Goal: Task Accomplishment & Management: Use online tool/utility

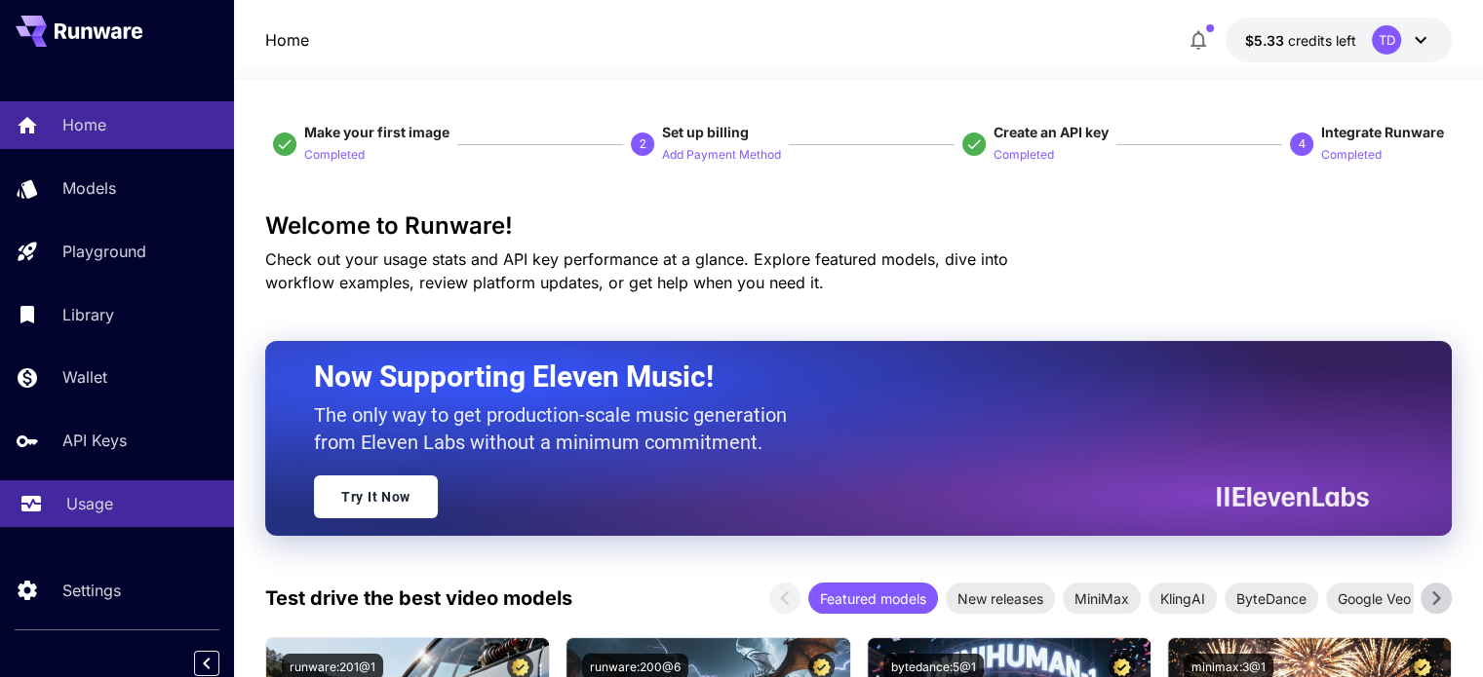
click at [101, 501] on p "Usage" at bounding box center [89, 503] width 47 height 23
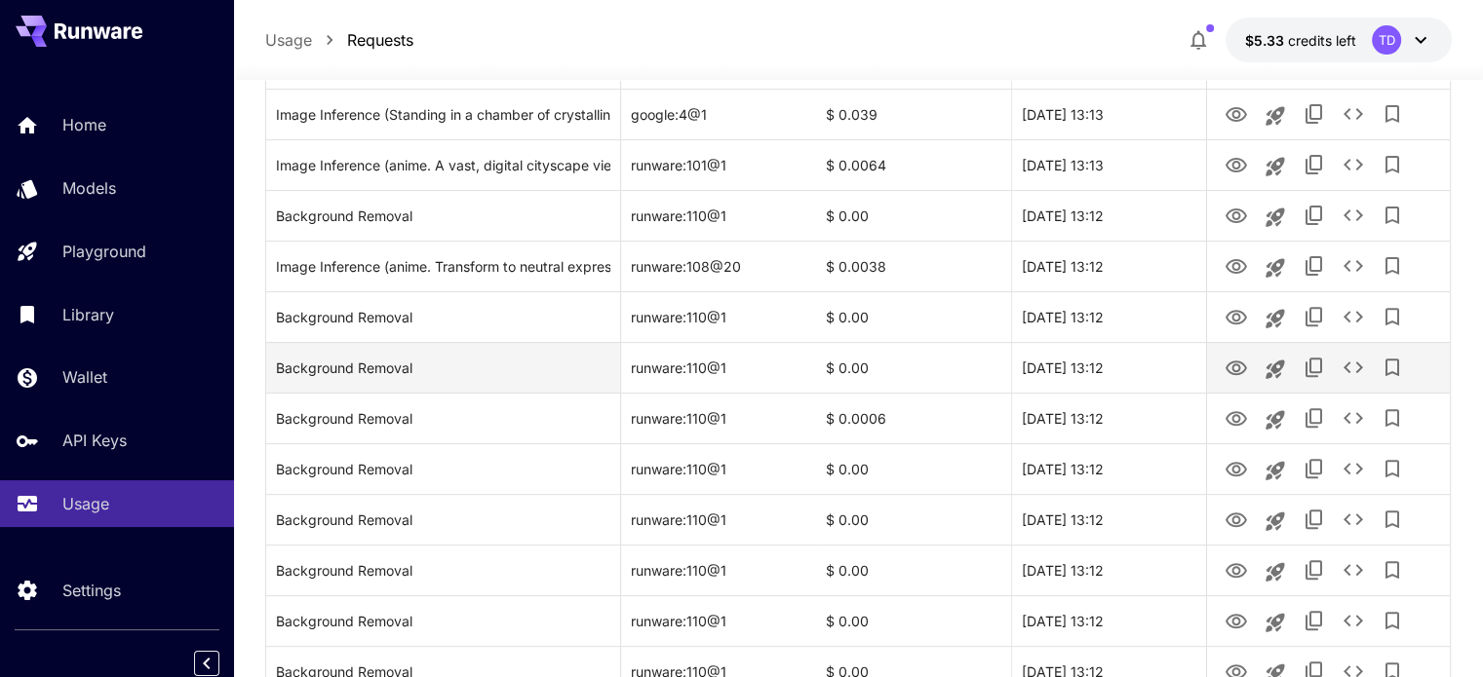
scroll to position [812, 0]
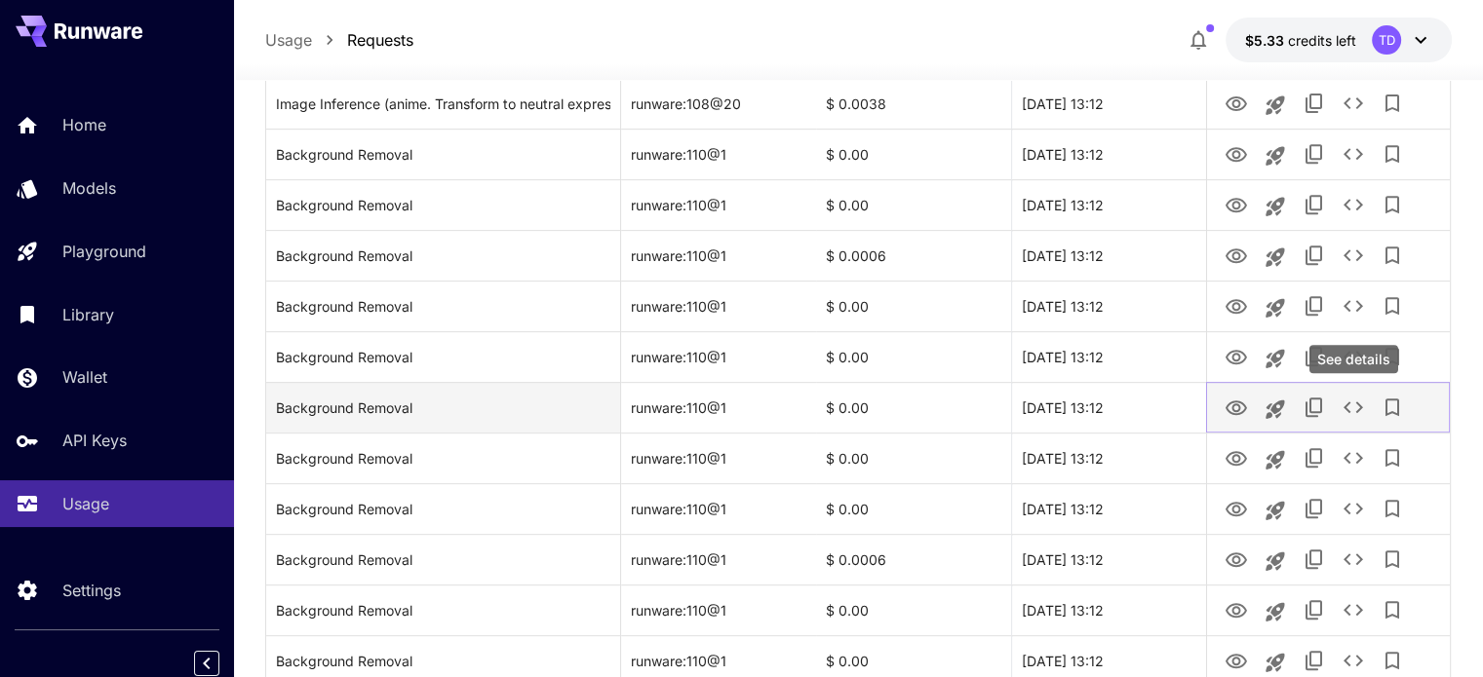
click at [1356, 410] on icon "See details" at bounding box center [1352, 408] width 19 height 12
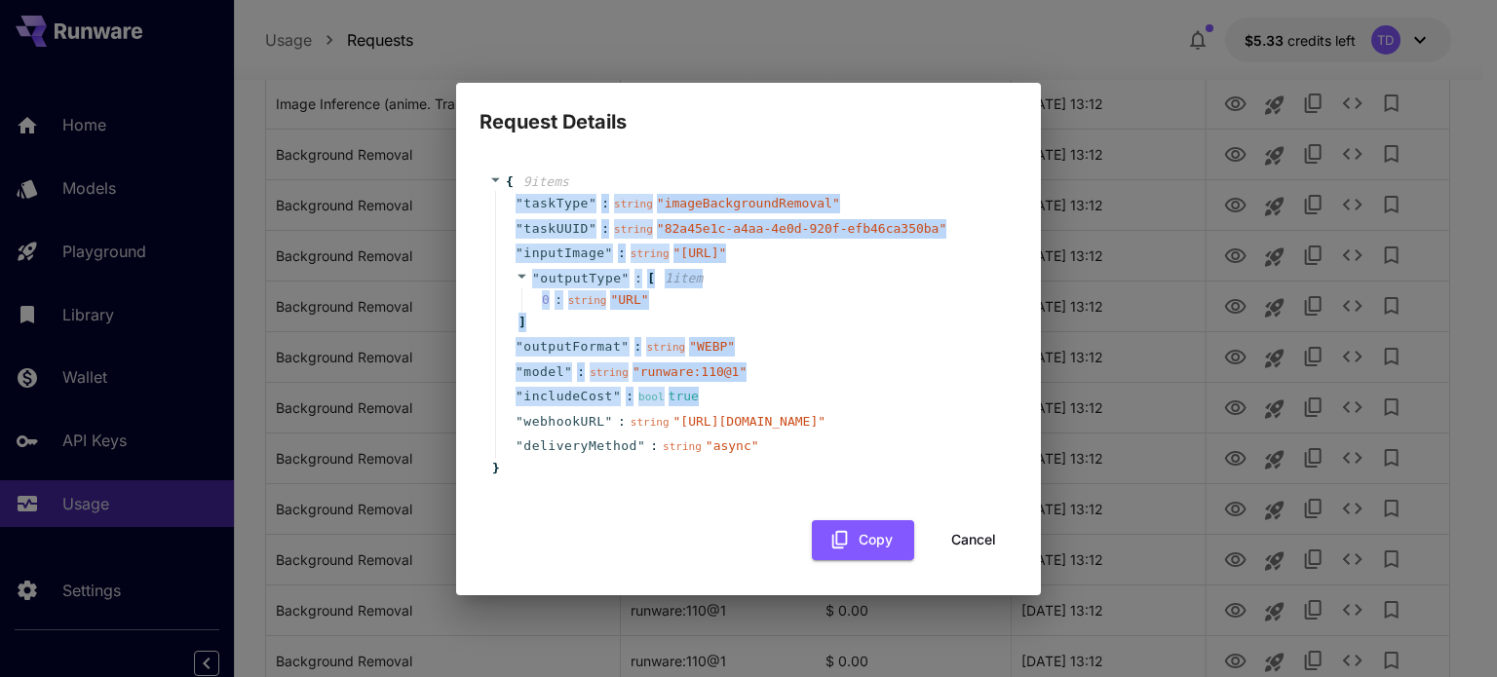
drag, startPoint x: 714, startPoint y: 388, endPoint x: 487, endPoint y: 157, distance: 323.3
click at [487, 157] on div "{ 9 item s " taskType " : string " imageBackgroundRemoval " " taskUUID " : stri…" at bounding box center [749, 325] width 538 height 345
copy div "" taskType " : string " imageBackgroundRemoval " " taskUUID " : string " 82a45e…"
click at [796, 334] on div "" outputFormat " : string " WEBP "" at bounding box center [751, 346] width 513 height 25
drag, startPoint x: 705, startPoint y: 383, endPoint x: 515, endPoint y: 159, distance: 293.9
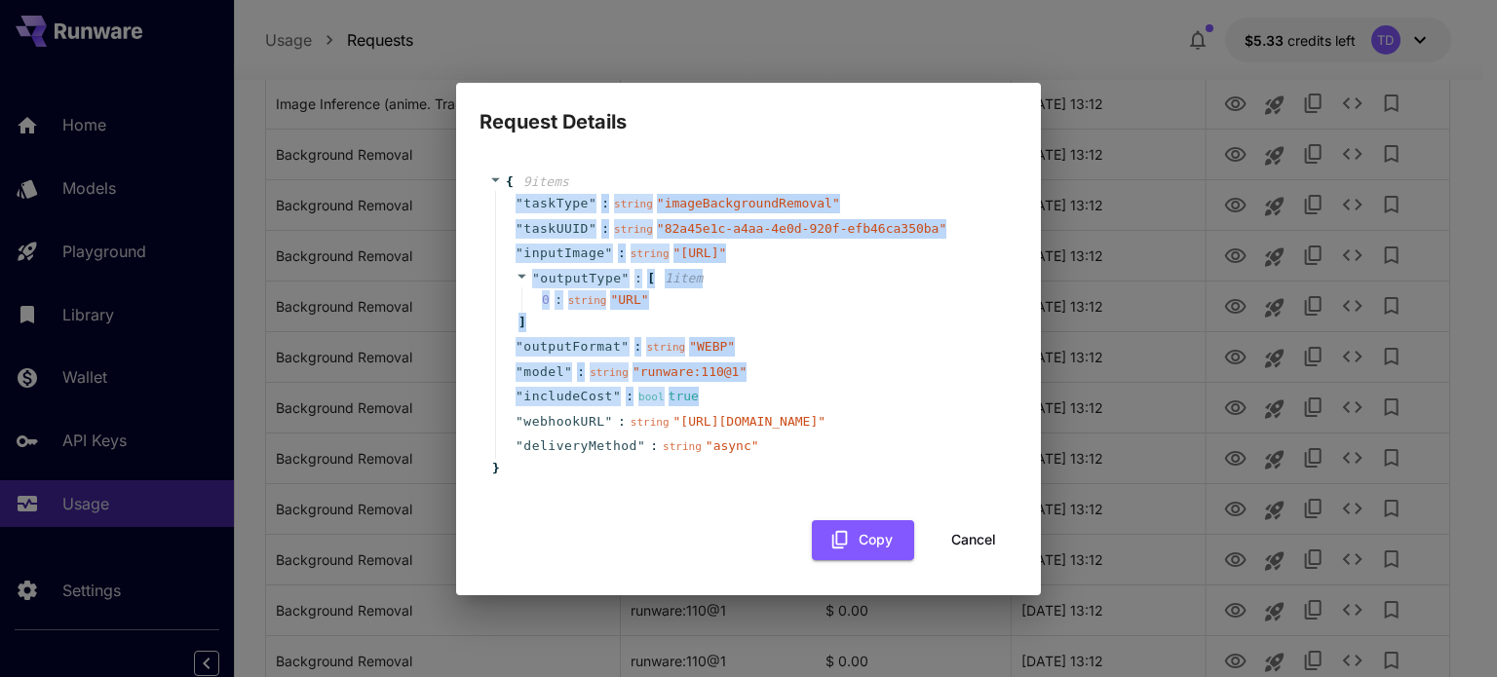
click at [515, 191] on div "" taskType " : string " imageBackgroundRemoval " " taskUUID " : string " 82a45e…" at bounding box center [751, 325] width 513 height 268
copy div "" taskType " : string " imageBackgroundRemoval " " taskUUID " : string " 82a45e…"
drag, startPoint x: 774, startPoint y: 531, endPoint x: 502, endPoint y: 143, distance: 473.8
click at [502, 191] on div "" taskType " : string " imageBackgroundRemoval " " taskUUID " : string " 82a45e…" at bounding box center [751, 325] width 513 height 268
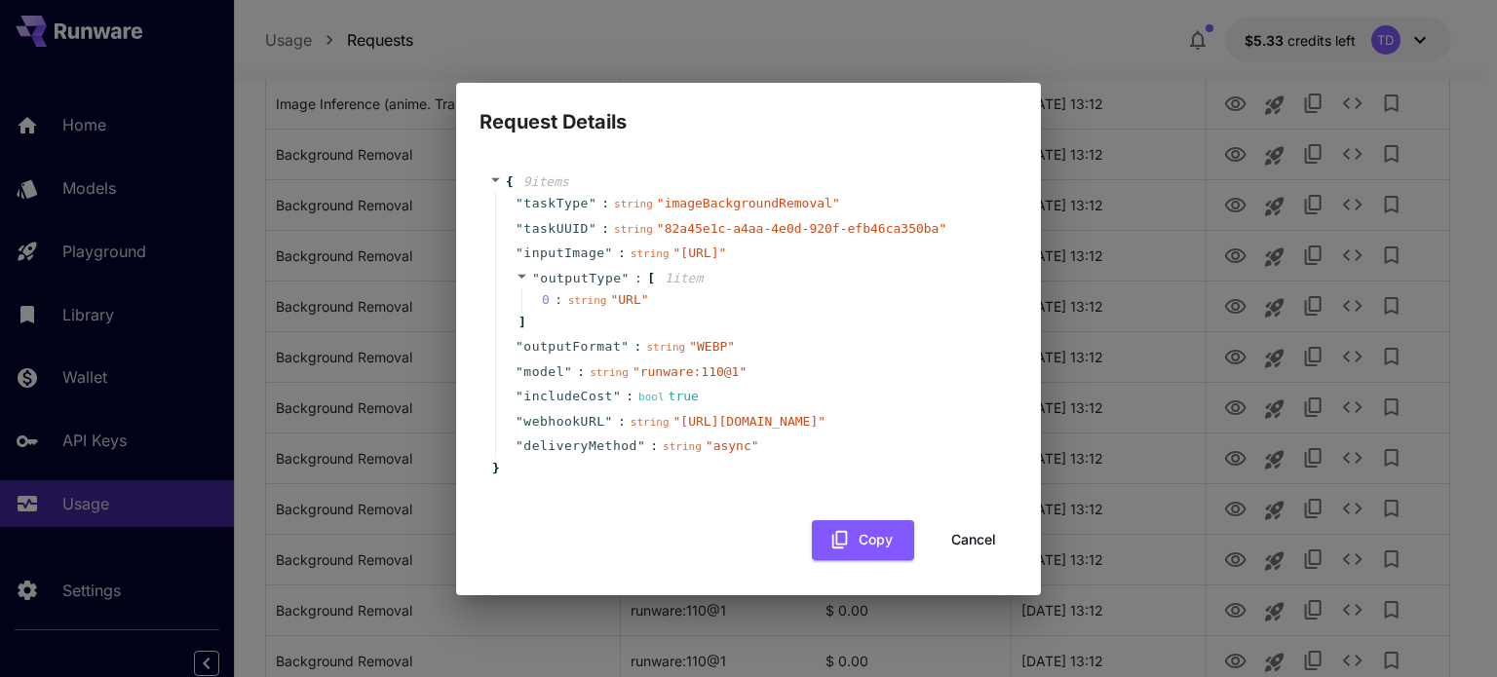
click at [519, 479] on div "{ 9 item s " taskType " : string " imageBackgroundRemoval " " taskUUID " : stri…" at bounding box center [748, 326] width 519 height 306
click at [834, 551] on icon "button" at bounding box center [840, 539] width 21 height 21
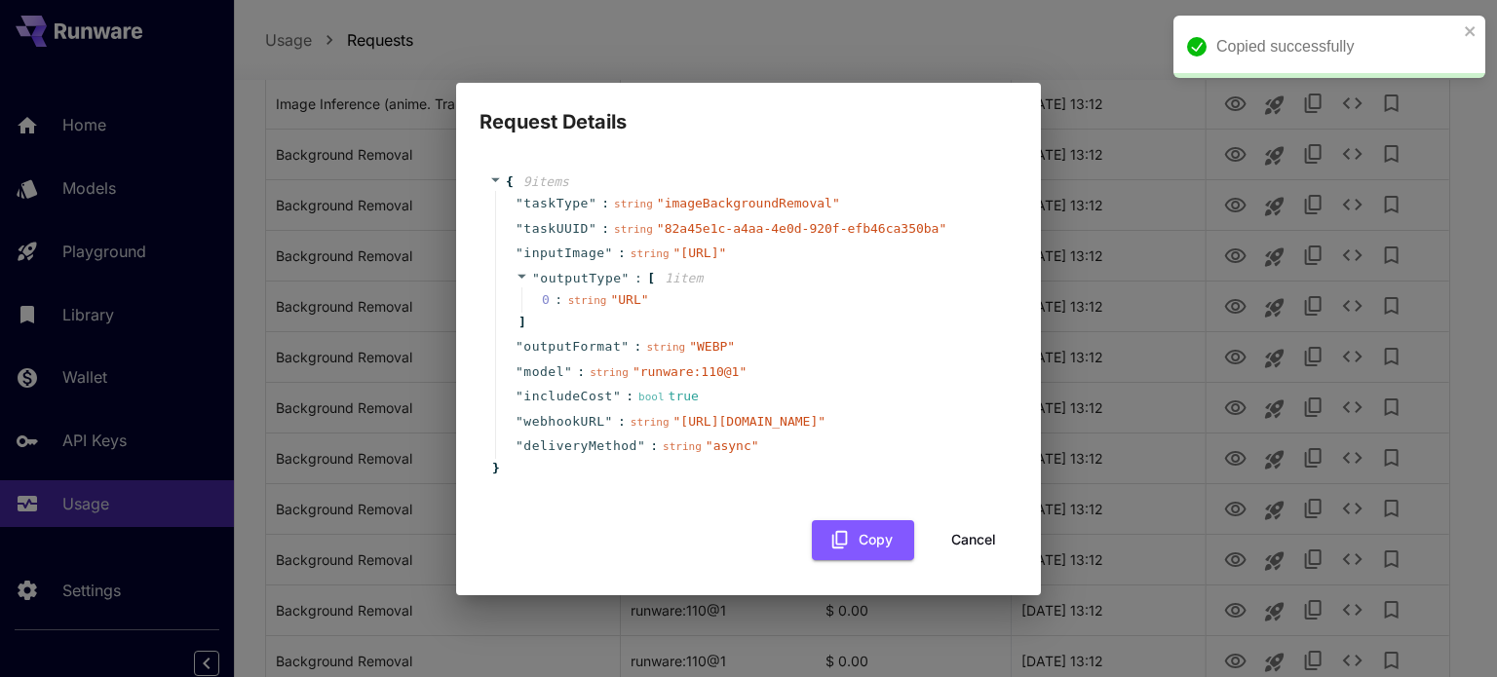
click at [957, 561] on button "Cancel" at bounding box center [974, 541] width 88 height 40
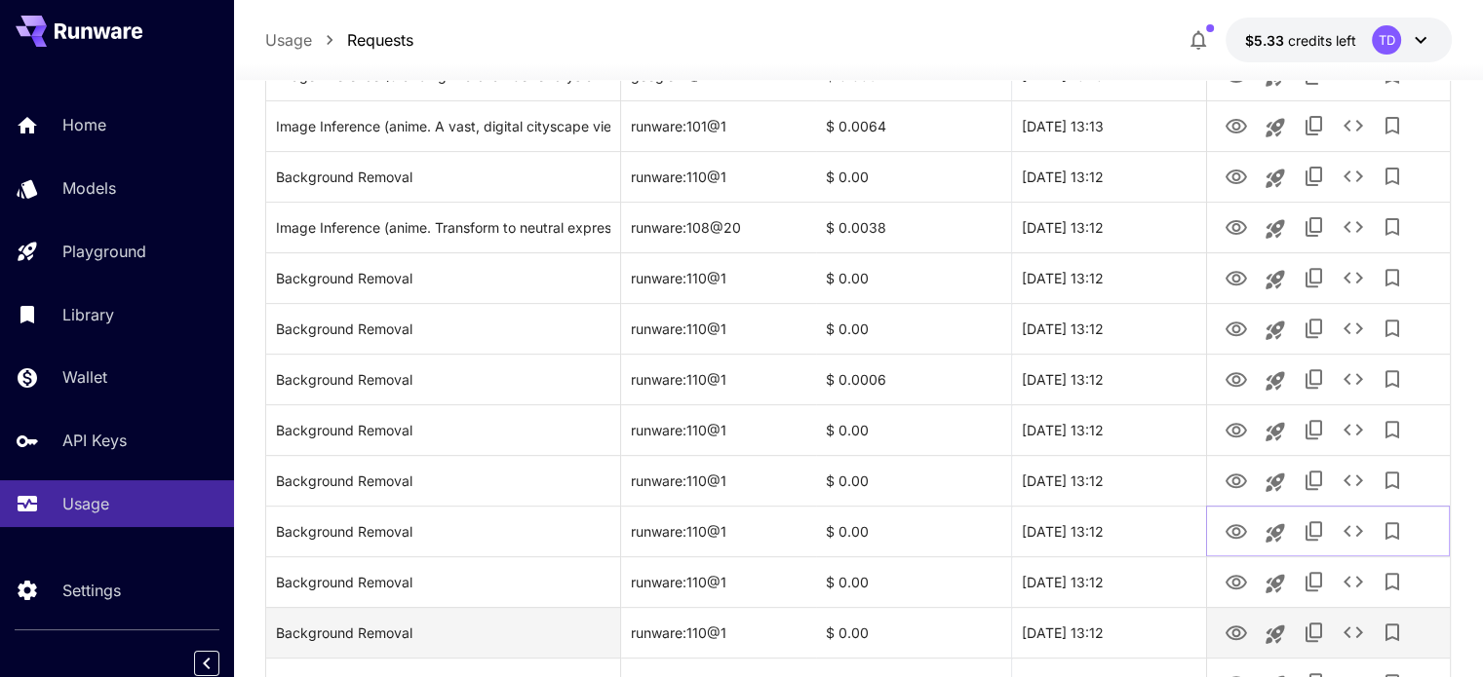
scroll to position [649, 0]
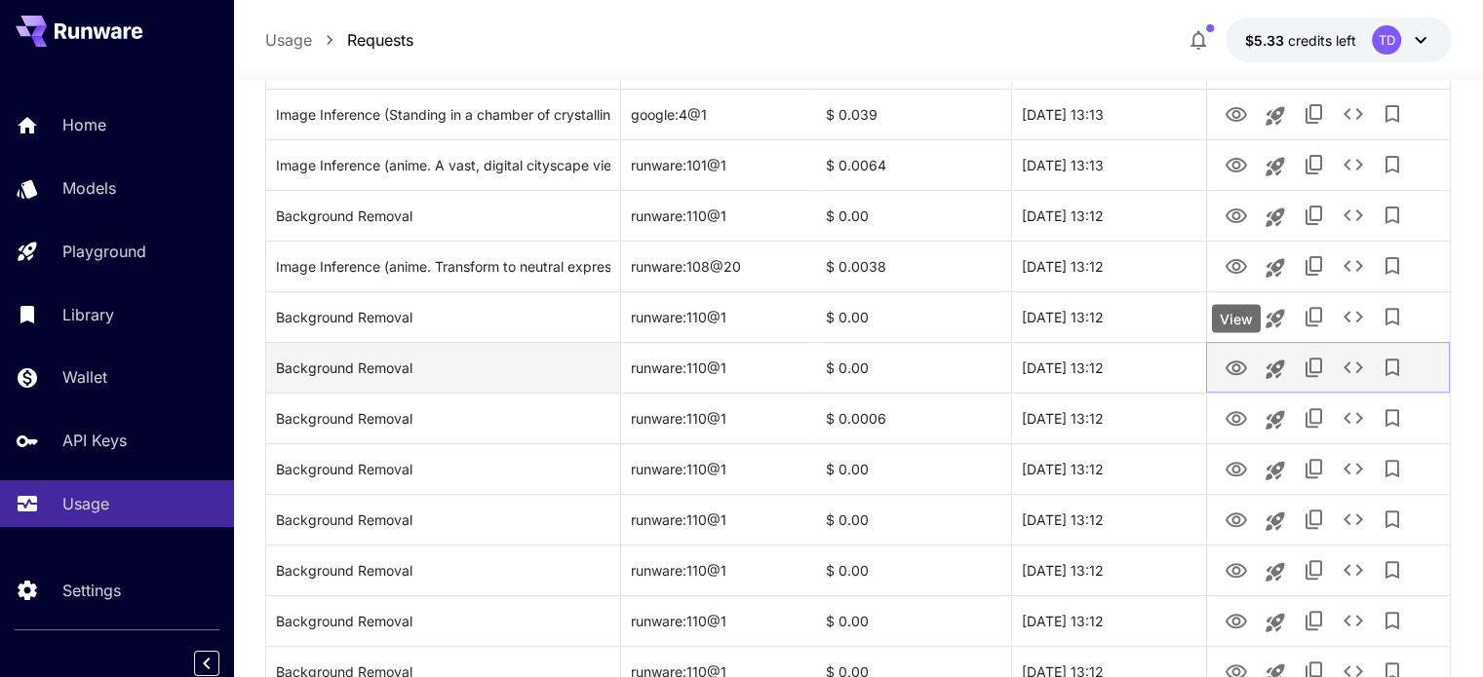
click at [1239, 370] on icon "View" at bounding box center [1235, 368] width 23 height 23
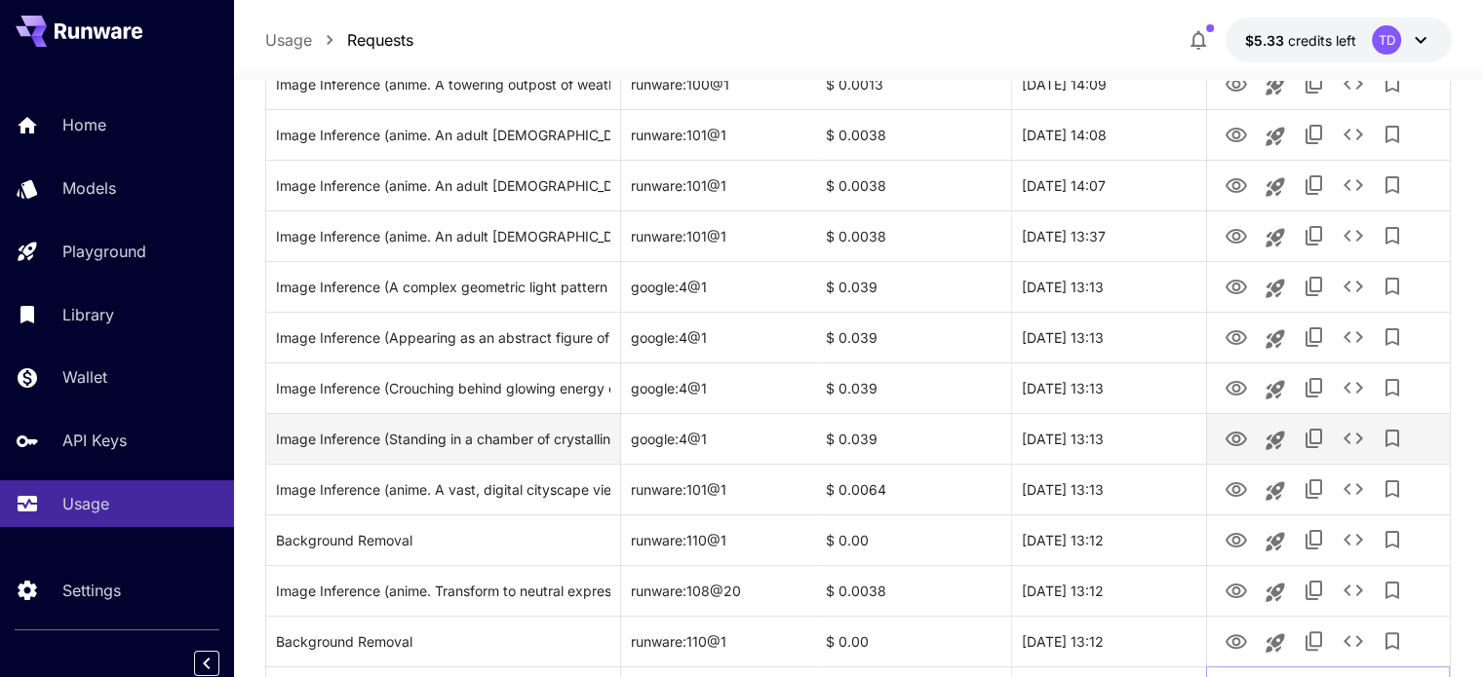
scroll to position [162, 0]
